Goal: Obtain resource: Download file/media

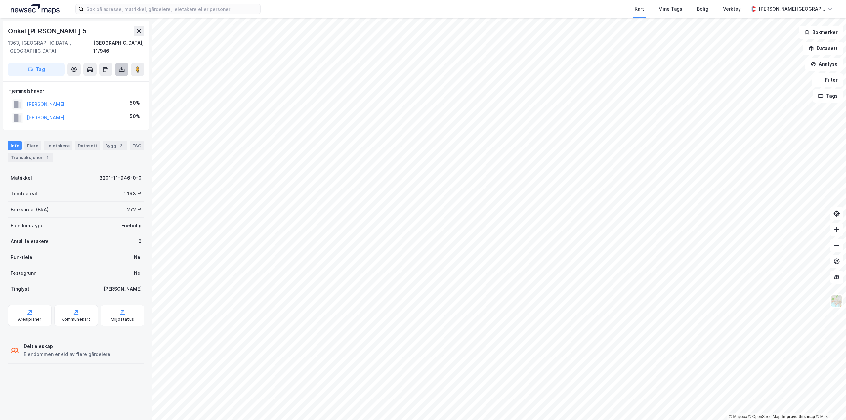
click at [120, 66] on icon at bounding box center [121, 69] width 7 height 7
click at [111, 77] on div "Last ned grunnbok" at bounding box center [93, 82] width 70 height 11
